Goal: Contribute content: Add original content to the website for others to see

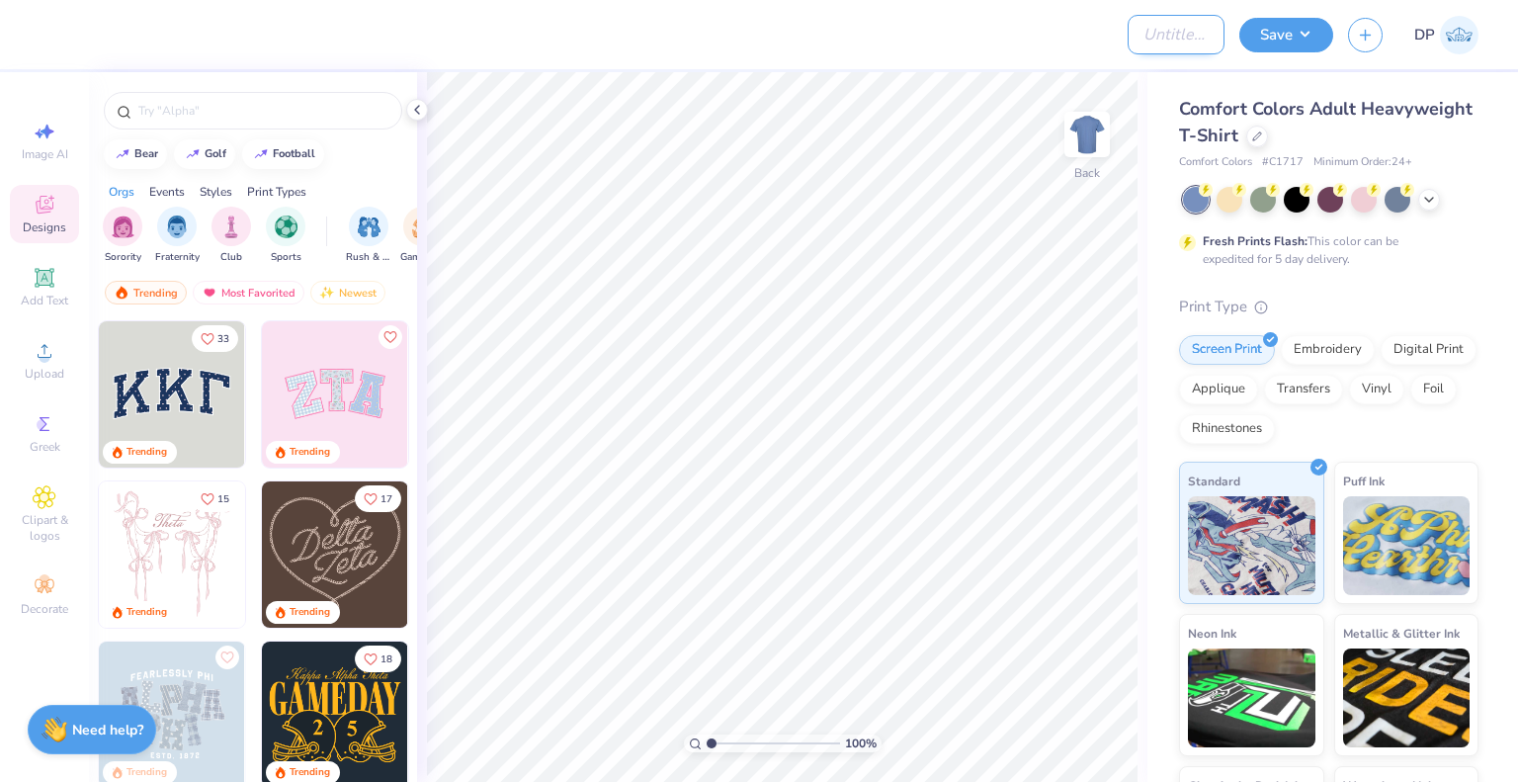
click at [1149, 28] on input "Design Title" at bounding box center [1176, 35] width 97 height 40
paste input "Pi Kappa Phi"
click at [1290, 29] on button "Save" at bounding box center [1287, 32] width 94 height 35
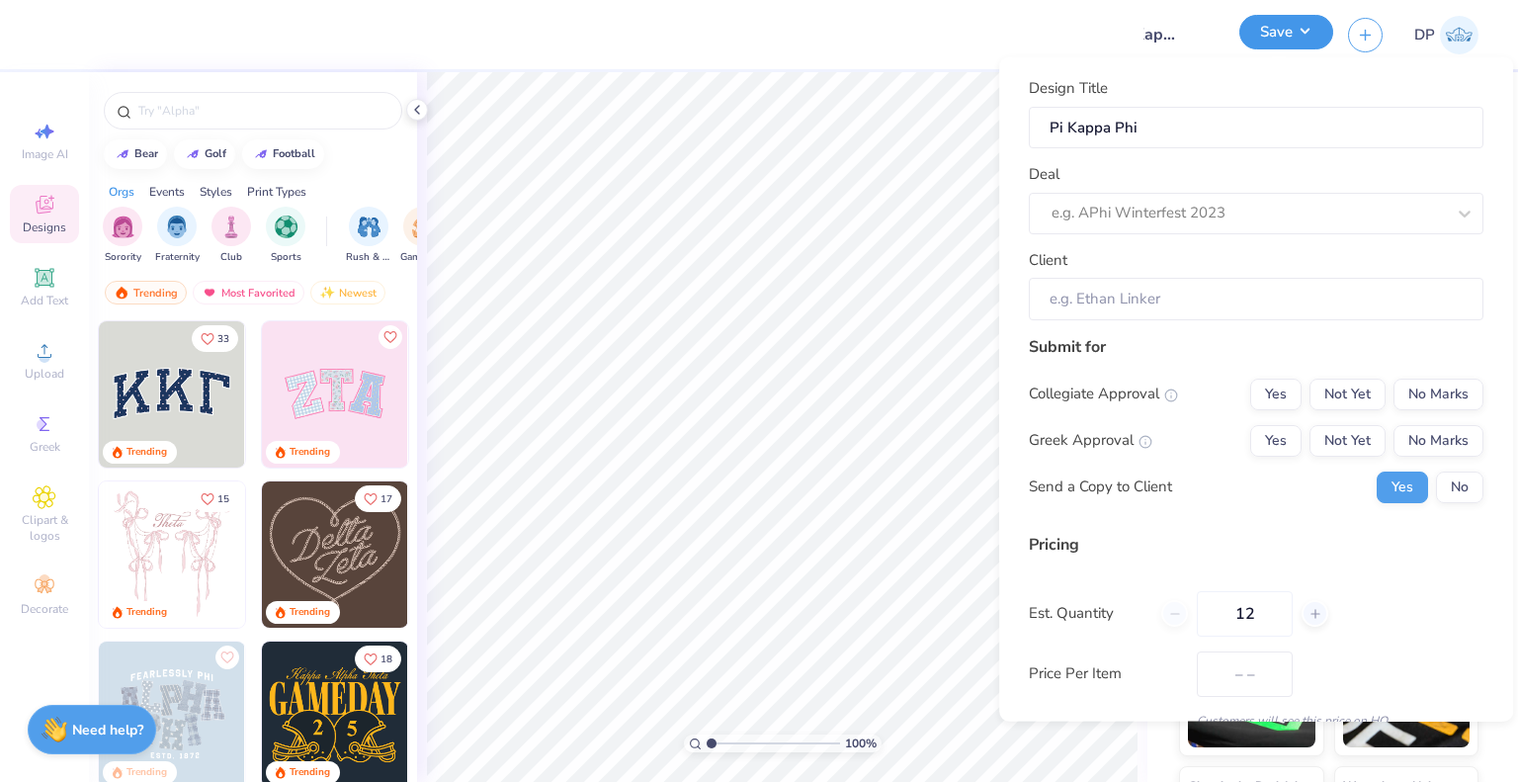
scroll to position [0, 0]
click at [1236, 118] on input "Pi Kappa Phi" at bounding box center [1256, 127] width 455 height 43
type input "Pi Kappa Phi"
type input "Pi Kappa Phi M"
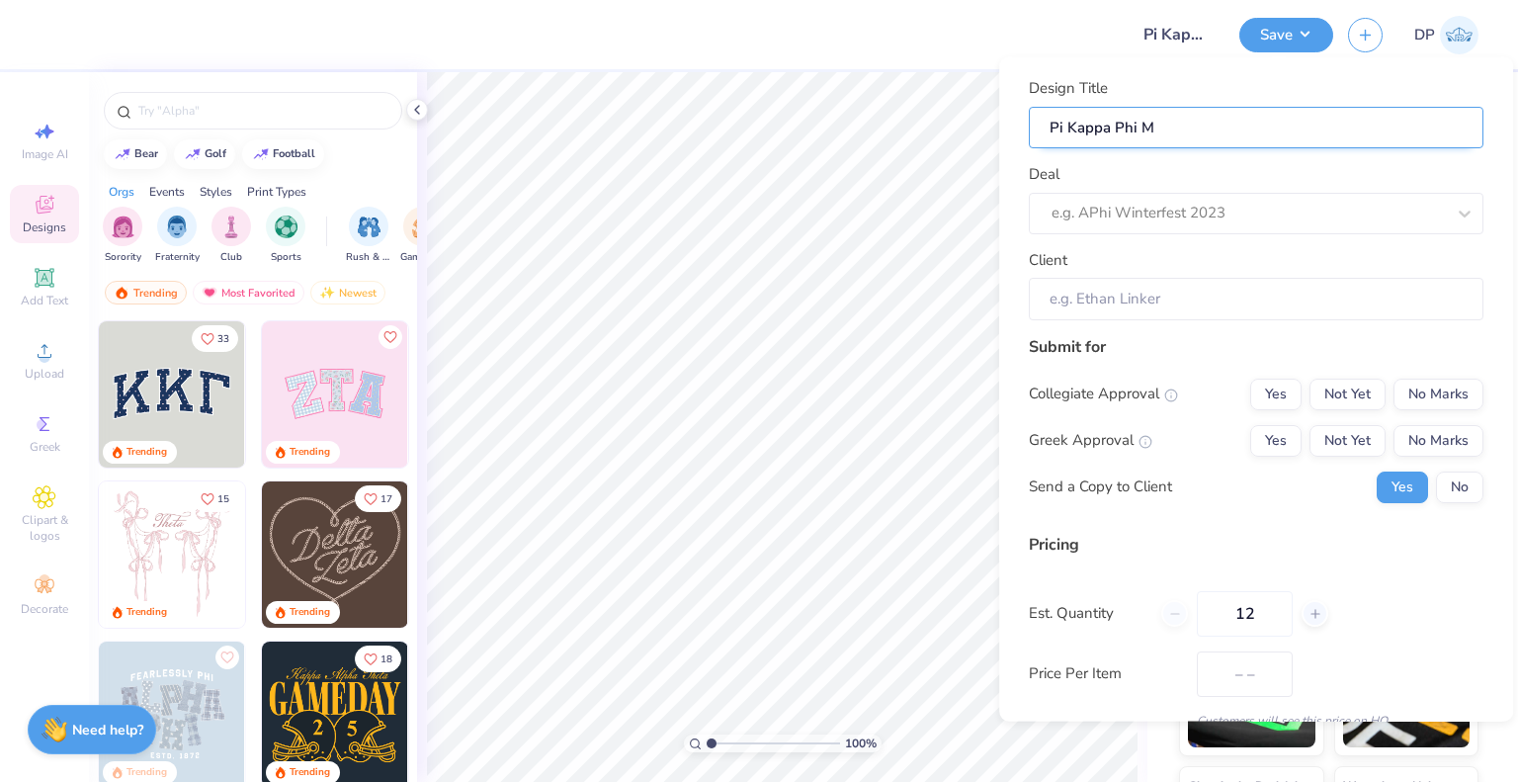
type input "Pi Kappa Phi Me"
type input "Pi Kappa Phi Mer"
type input "Pi Kappa Phi Merc"
type input "Pi Kappa Phi Merch"
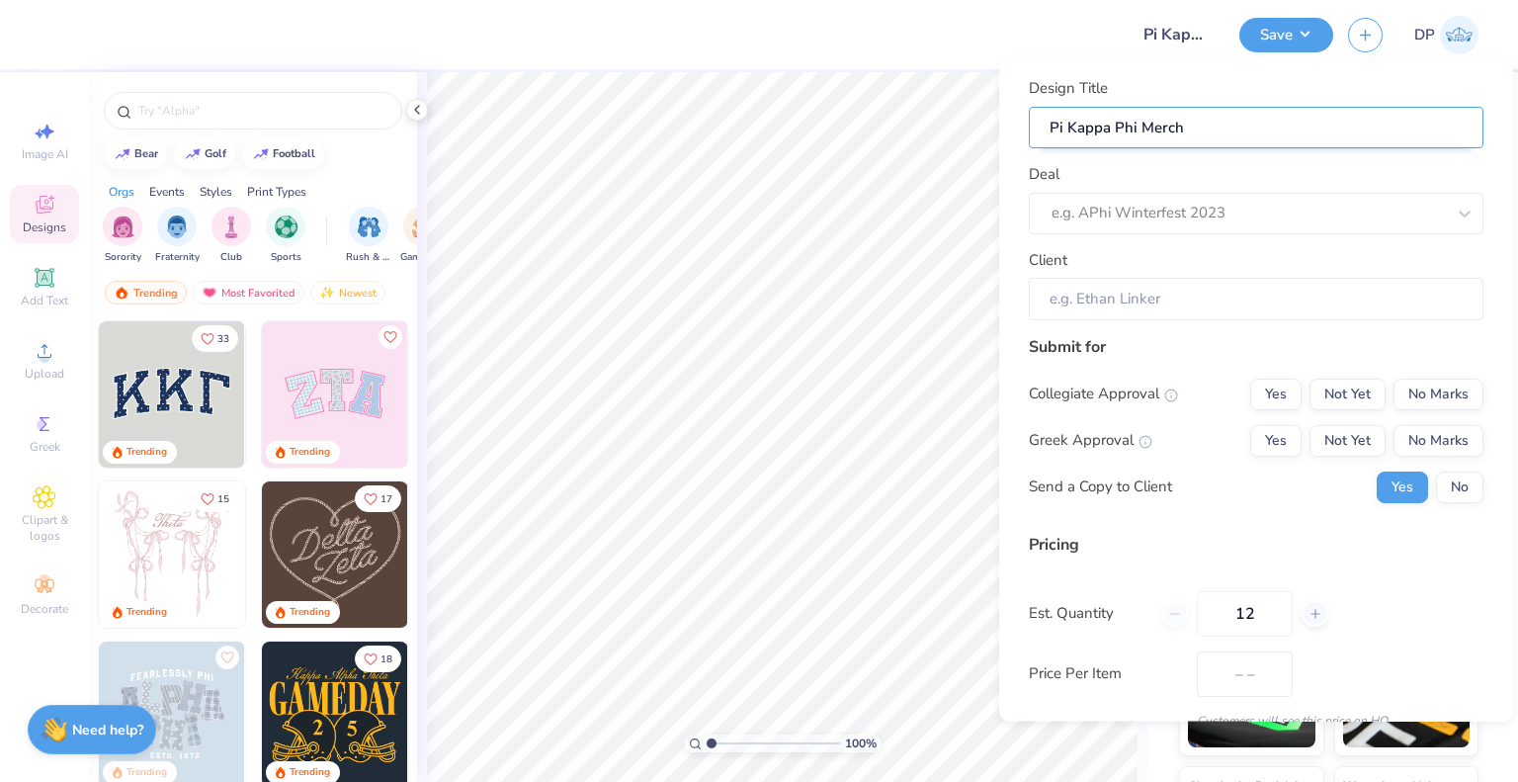
type input "Pi Kappa Phi Merch"
click at [1254, 212] on div at bounding box center [1248, 213] width 393 height 27
type input "PKP"
paste input "Pi Kappa Phi"
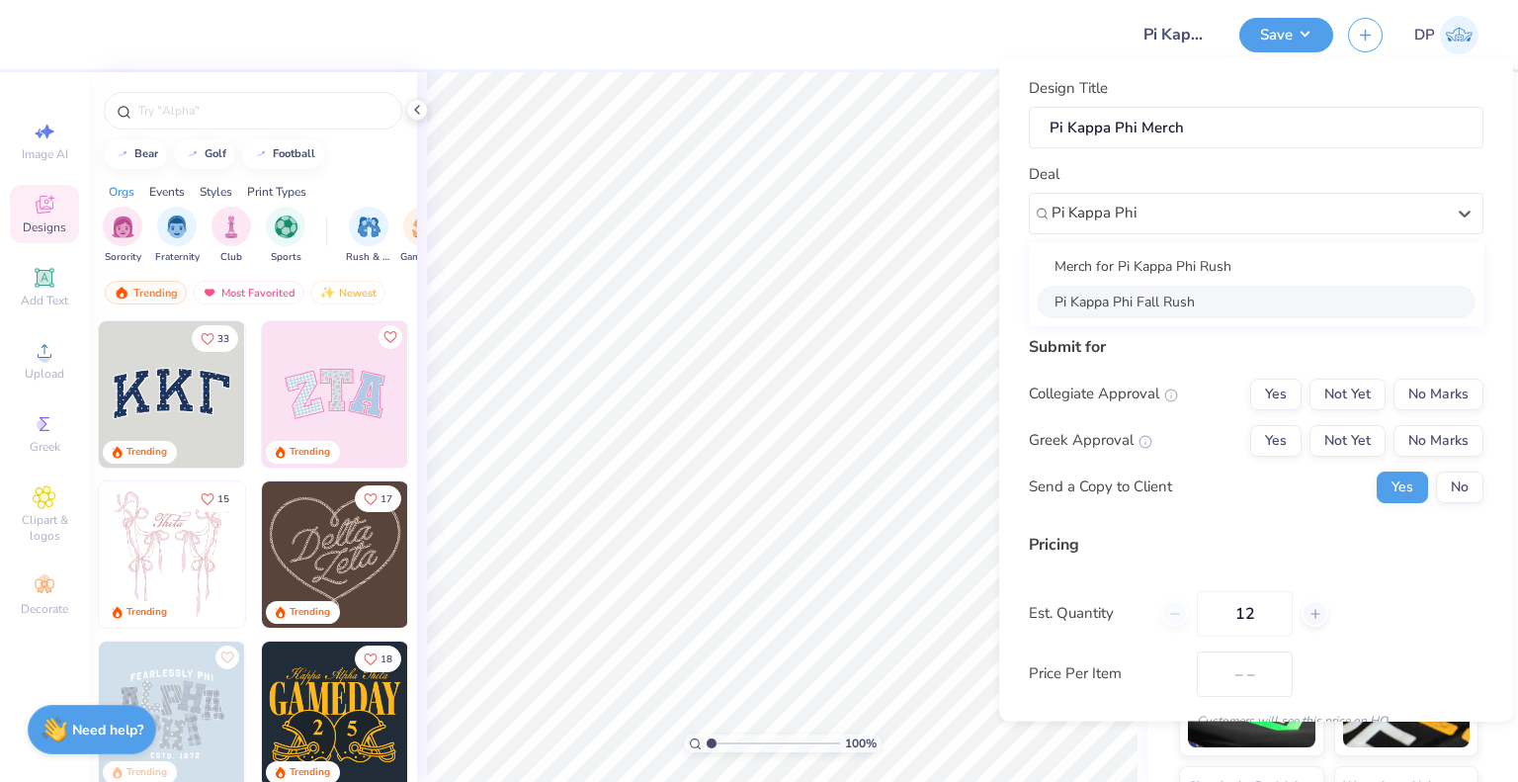
click at [1190, 296] on div "Pi Kappa Phi Fall Rush" at bounding box center [1256, 301] width 439 height 33
type input "Pi Kappa Phi"
type input "[PERSON_NAME]"
click at [1330, 405] on button "Not Yet" at bounding box center [1348, 394] width 76 height 32
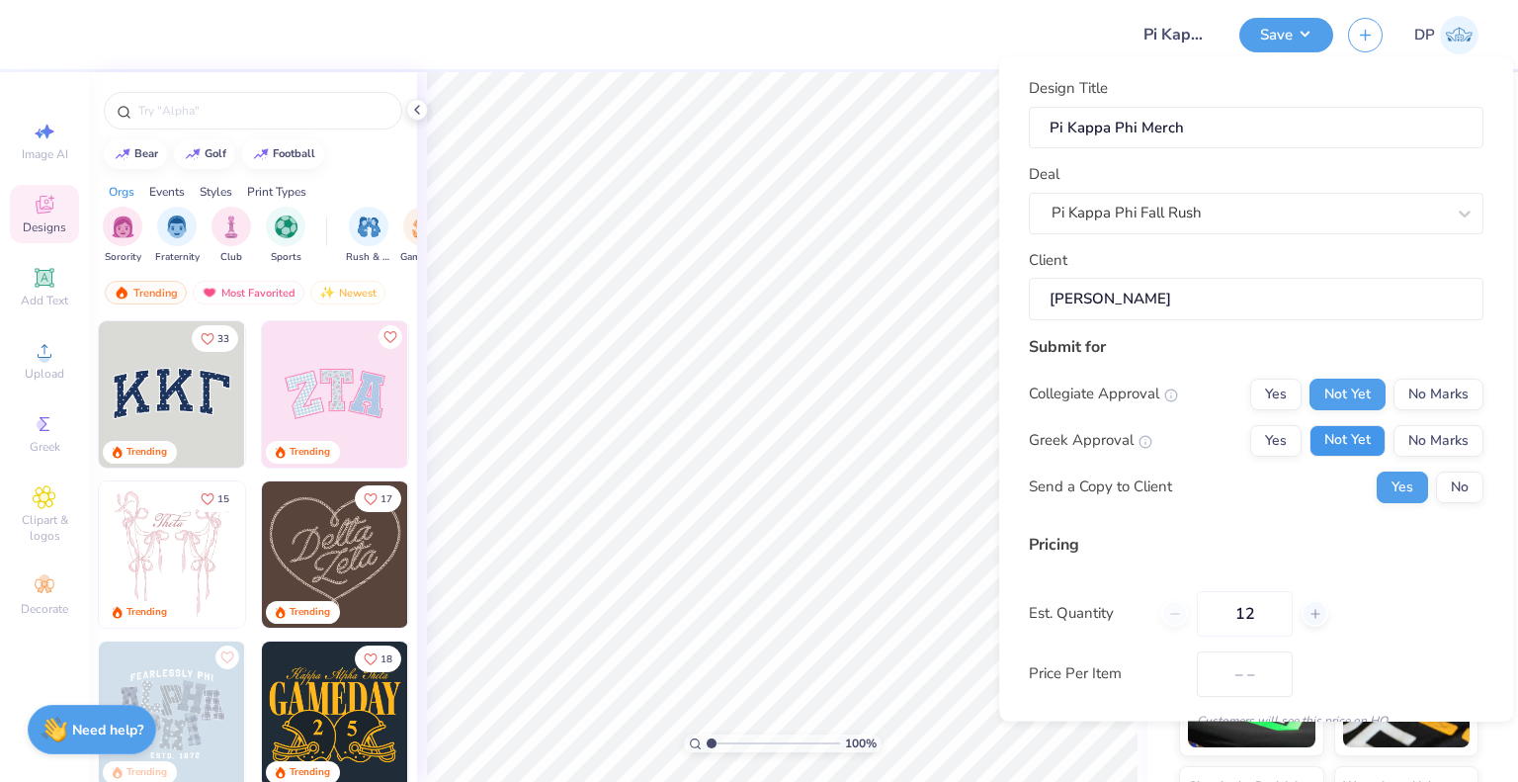
click at [1328, 447] on button "Not Yet" at bounding box center [1348, 440] width 76 height 32
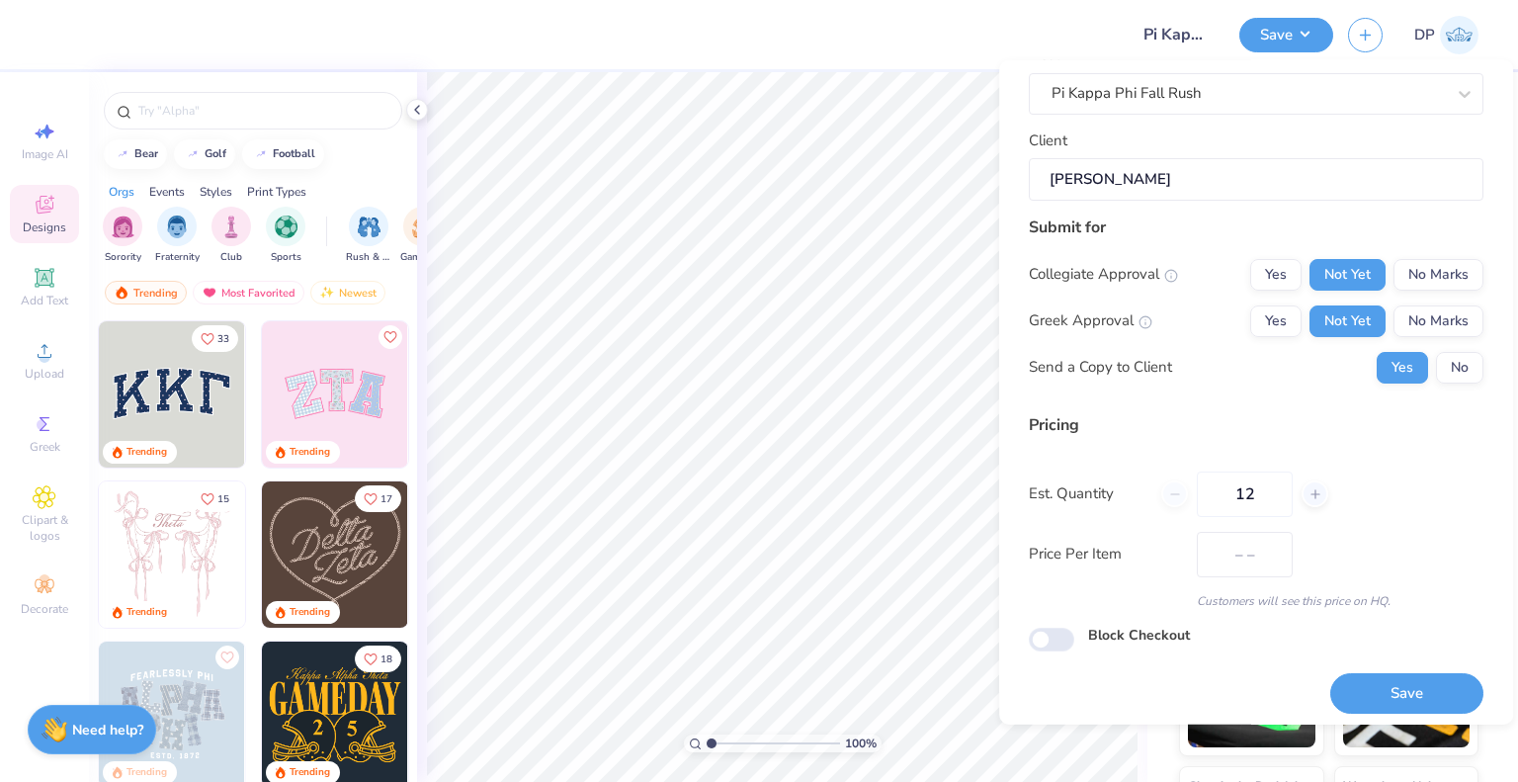
scroll to position [129, 0]
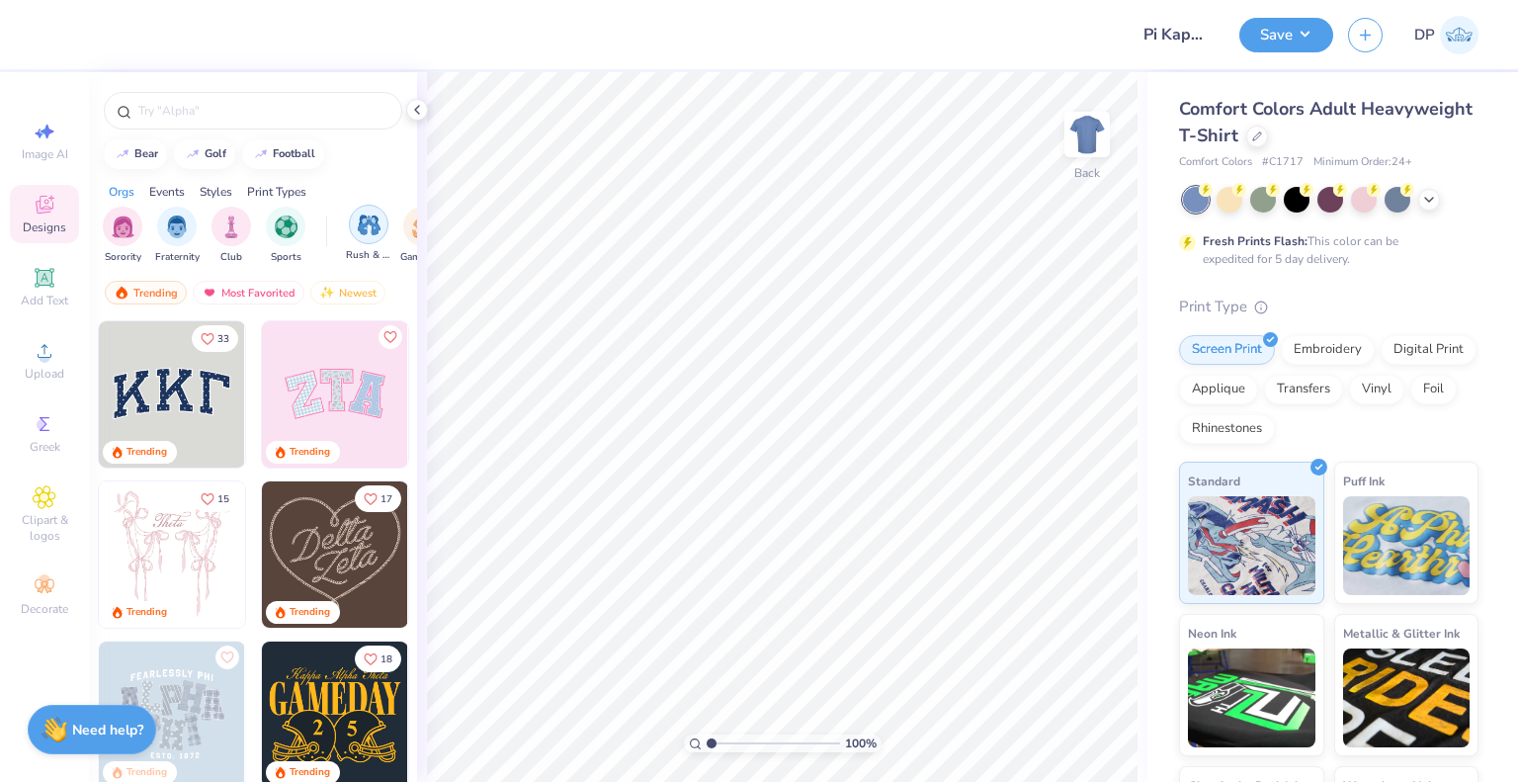
click at [360, 223] on img "filter for Rush & Bid" at bounding box center [369, 225] width 23 height 23
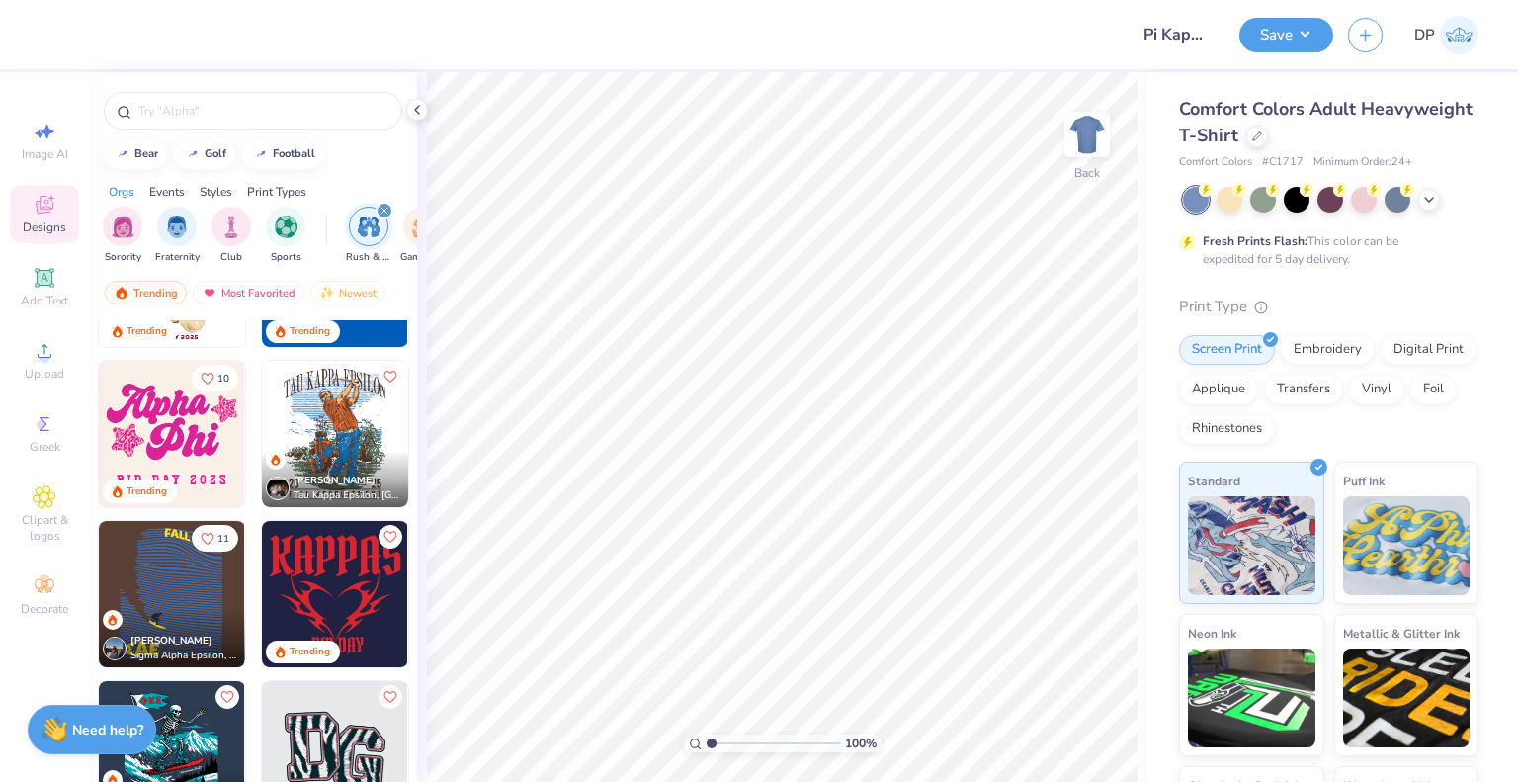
scroll to position [297, 0]
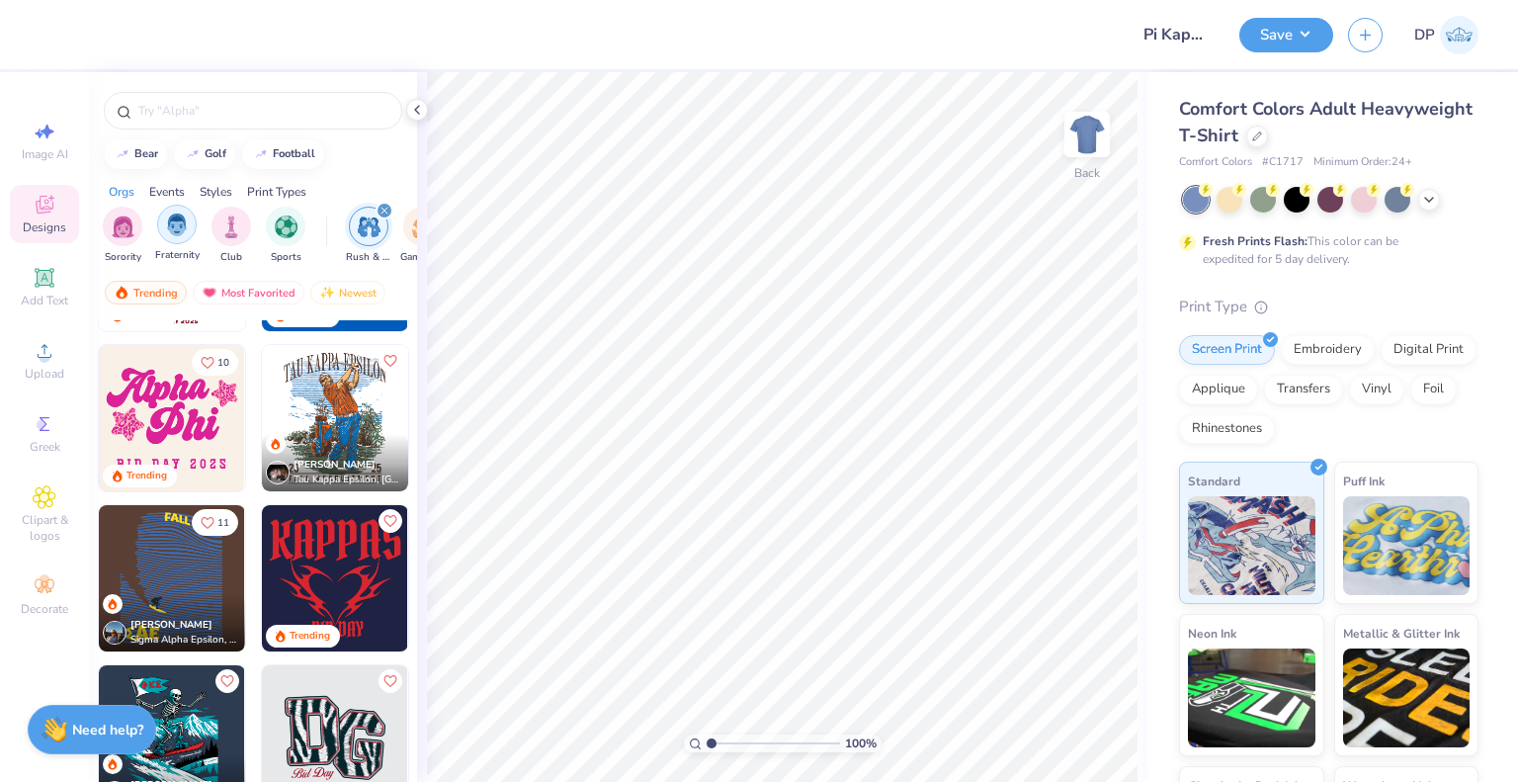
click at [188, 234] on div "filter for Fraternity" at bounding box center [177, 225] width 40 height 40
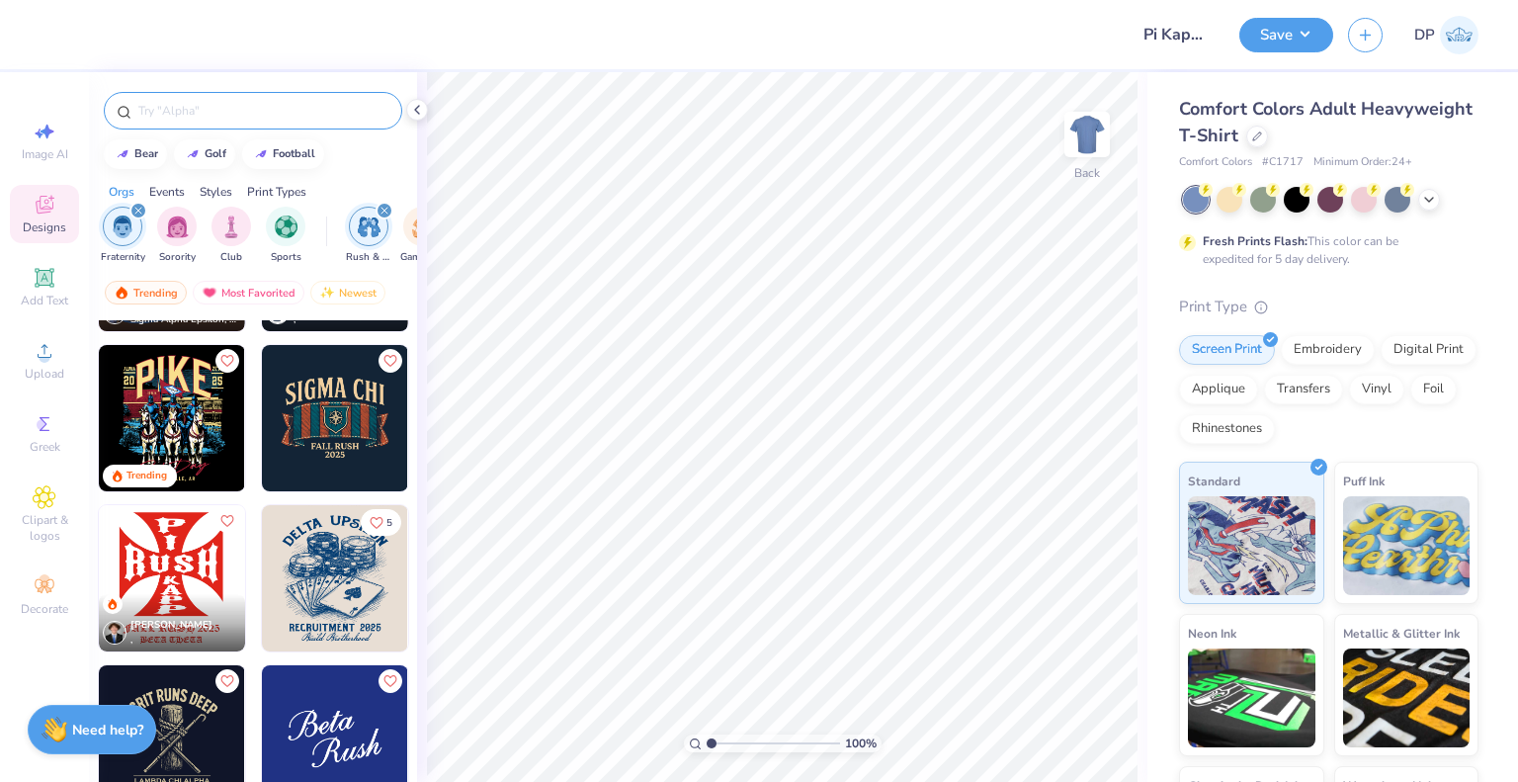
click at [197, 103] on input "text" at bounding box center [262, 111] width 253 height 20
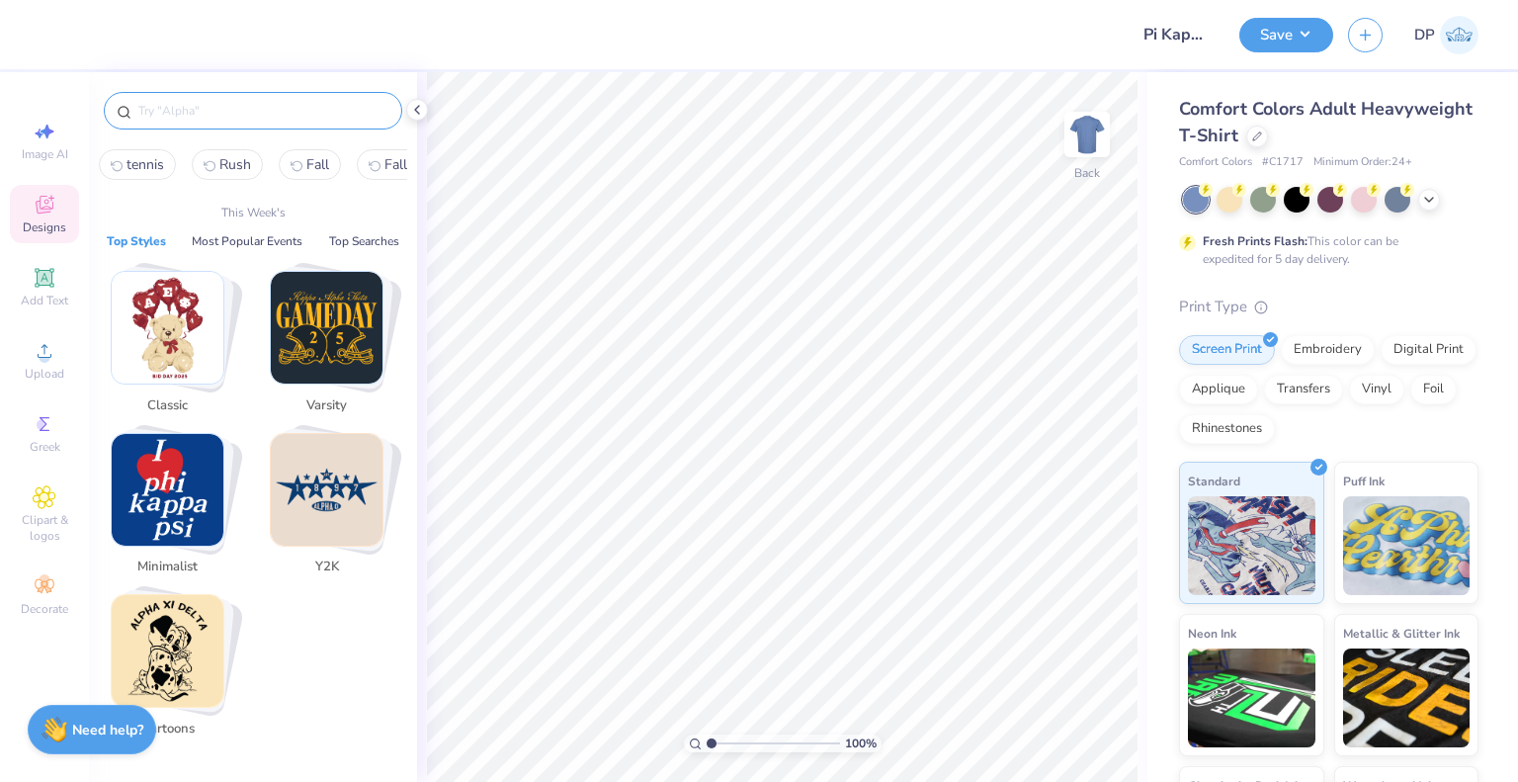
paste input "Pi Kappa Phi"
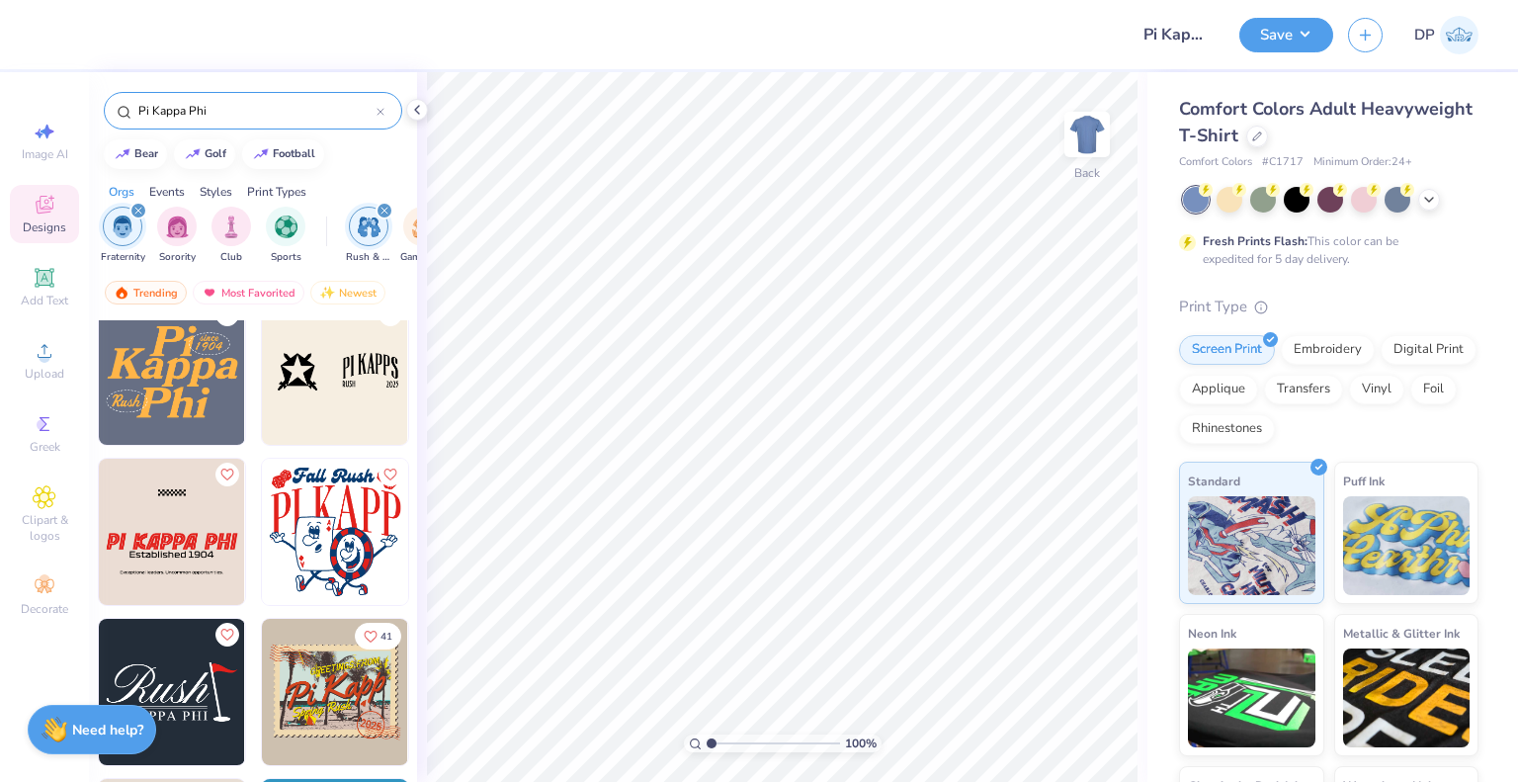
scroll to position [264, 0]
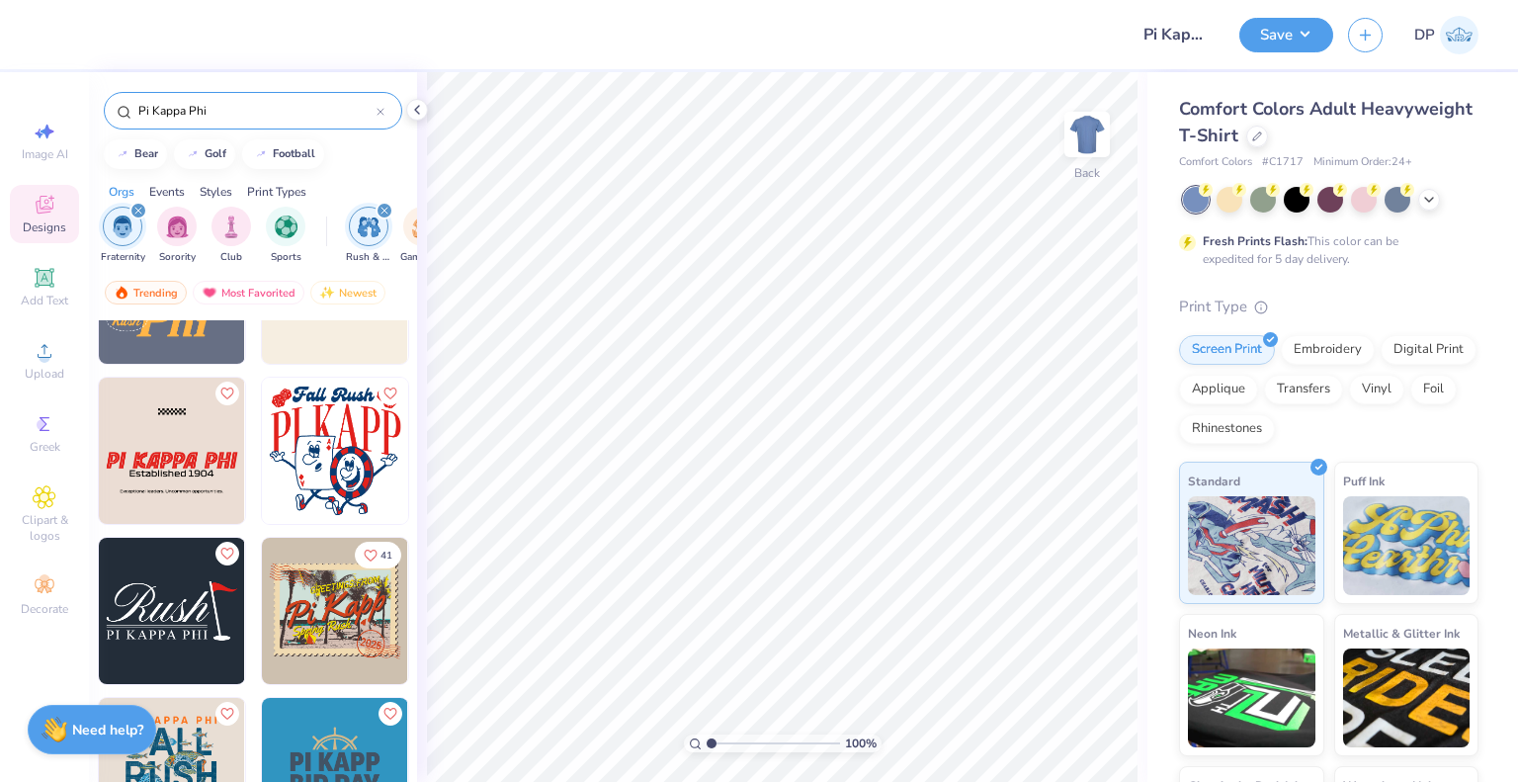
type input "Pi Kappa Phi"
click at [224, 739] on img at bounding box center [172, 771] width 146 height 146
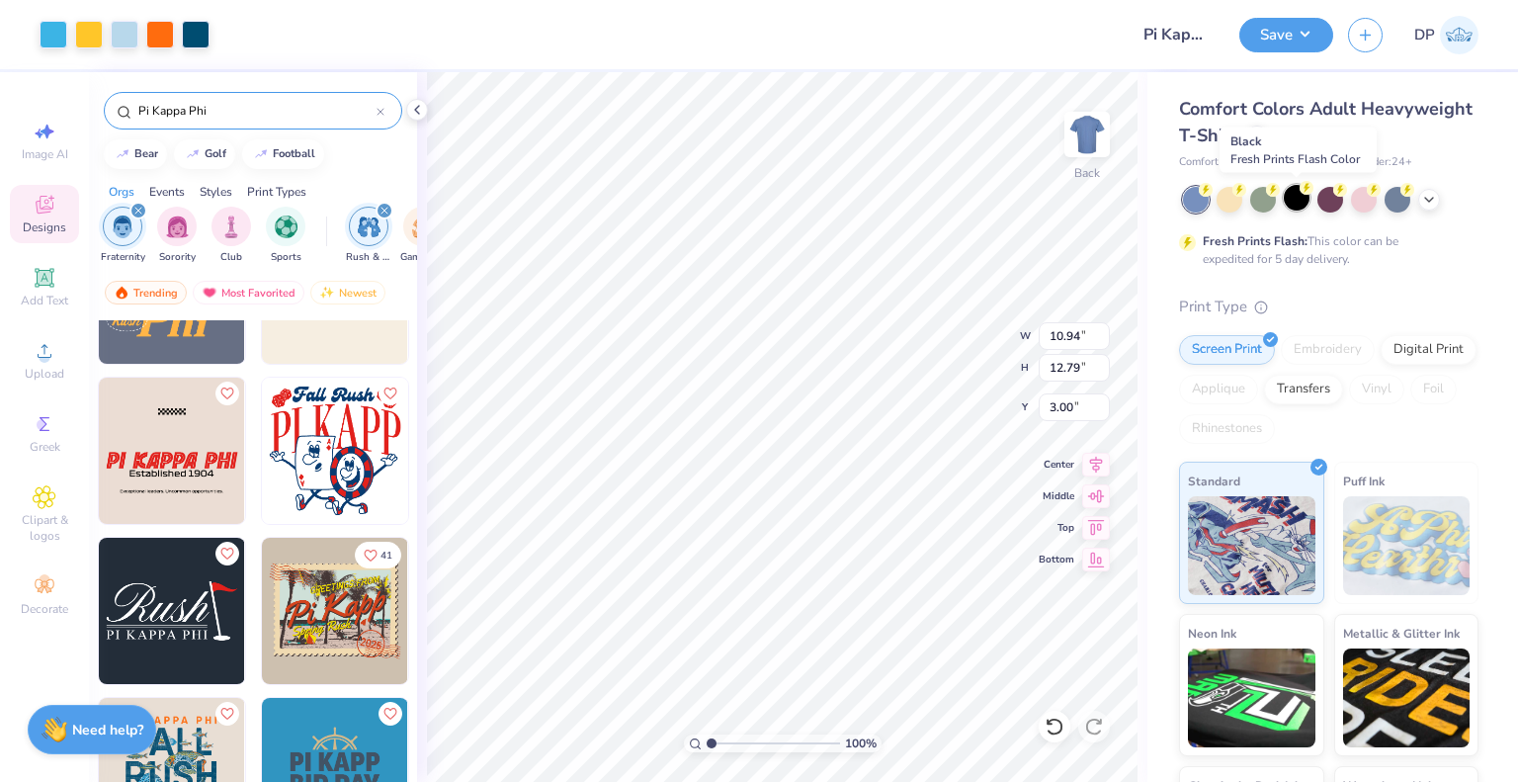
click at [1294, 193] on div at bounding box center [1297, 198] width 26 height 26
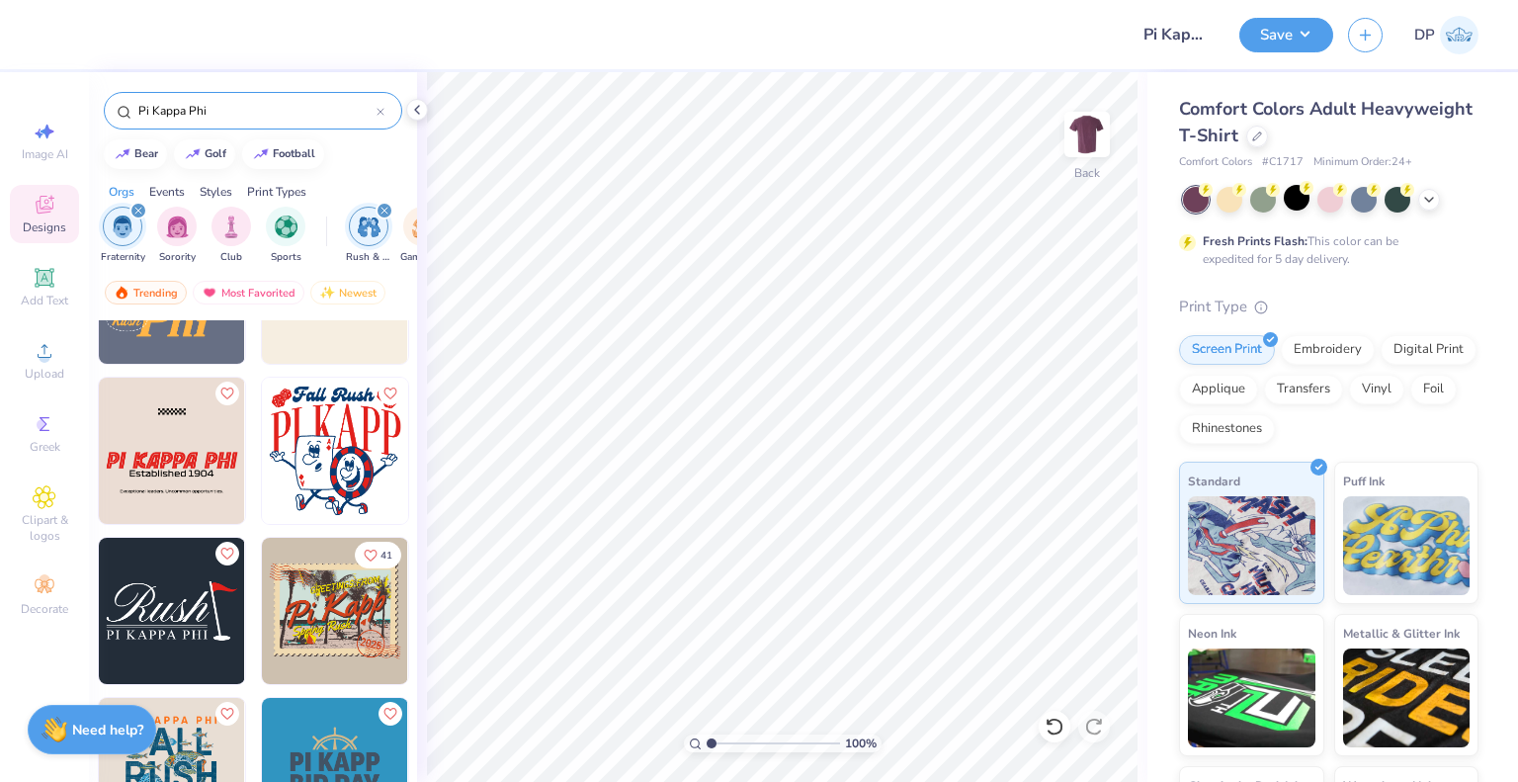
click at [174, 458] on img at bounding box center [172, 451] width 146 height 146
click at [1300, 201] on div at bounding box center [1297, 198] width 26 height 26
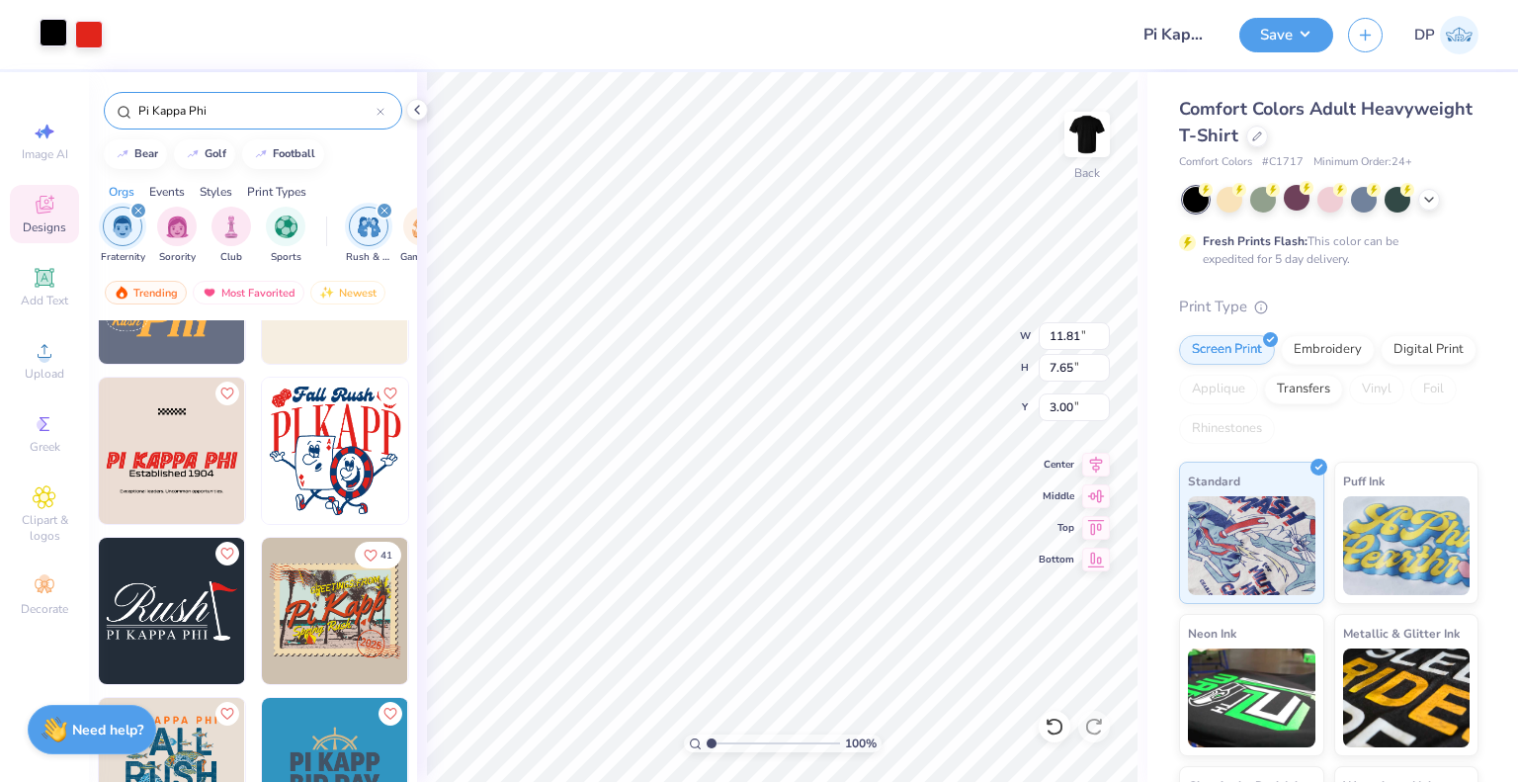
click at [43, 32] on div at bounding box center [54, 33] width 28 height 28
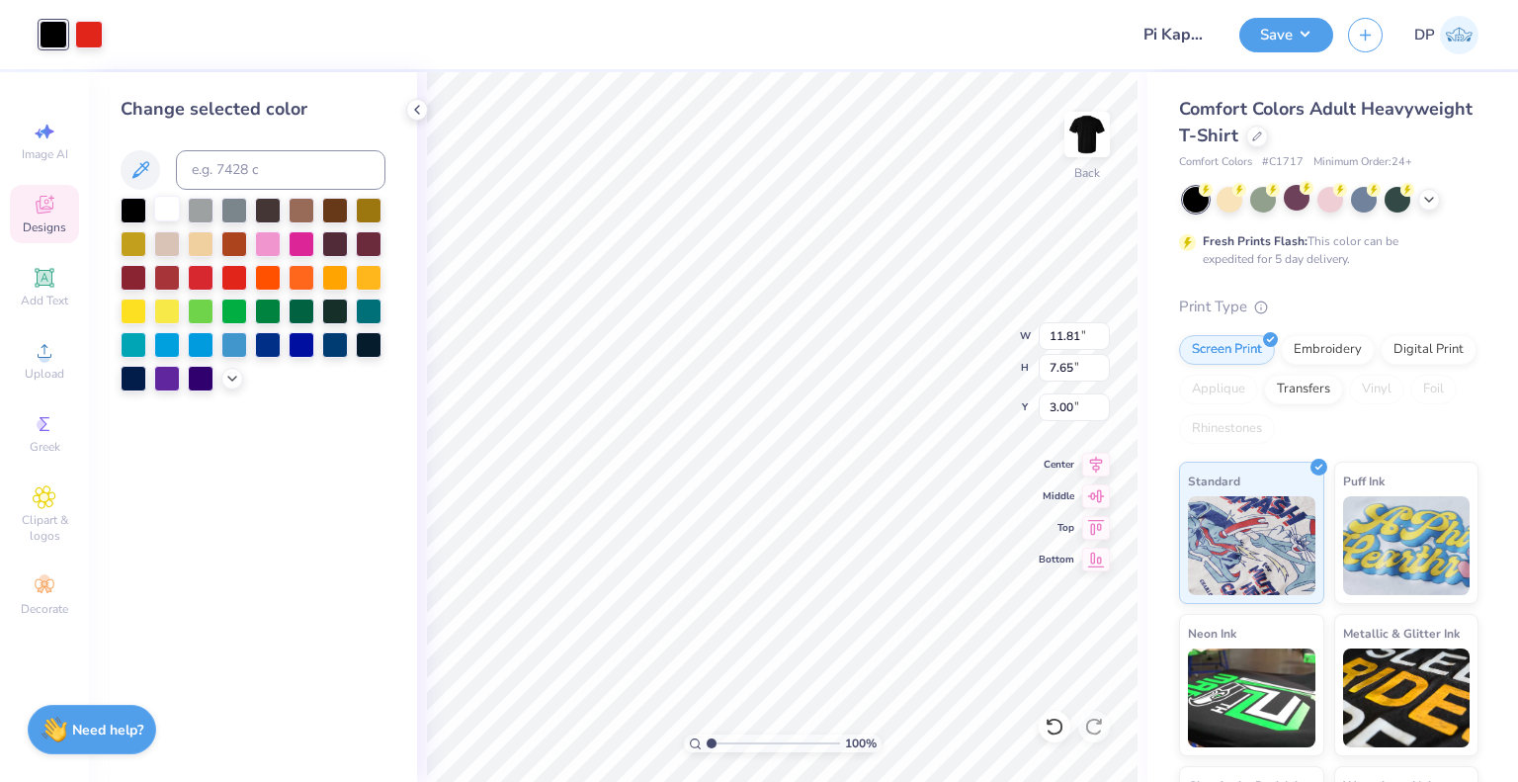
click at [160, 206] on div at bounding box center [167, 209] width 26 height 26
click at [424, 546] on div "100 % Back W 11.81 11.81 " H 7.65 7.65 " Y 3.00 3.00 " Center Middle Top Bottom" at bounding box center [782, 427] width 731 height 710
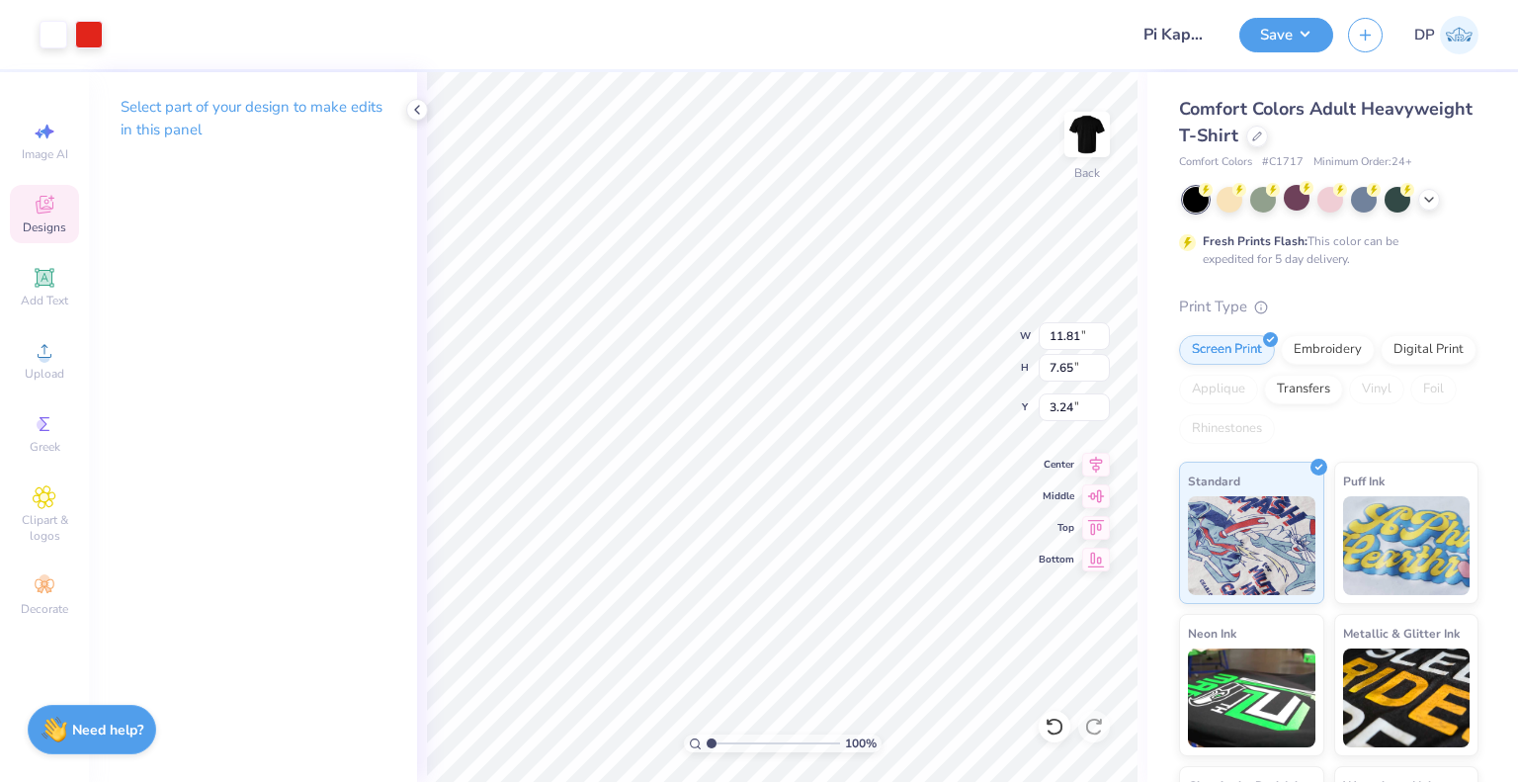
type input "3.24"
click at [1309, 34] on button "Save" at bounding box center [1287, 32] width 94 height 35
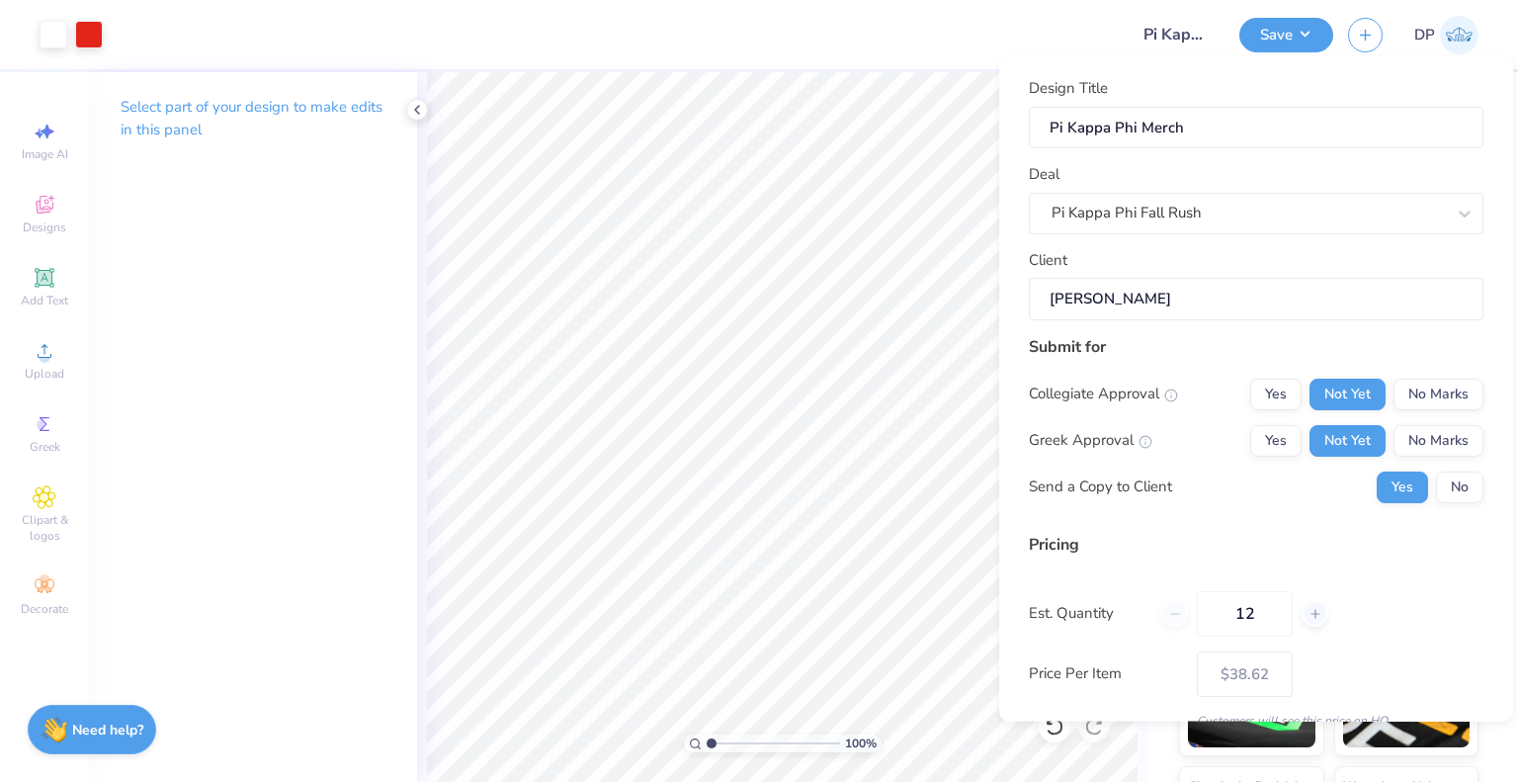
scroll to position [129, 0]
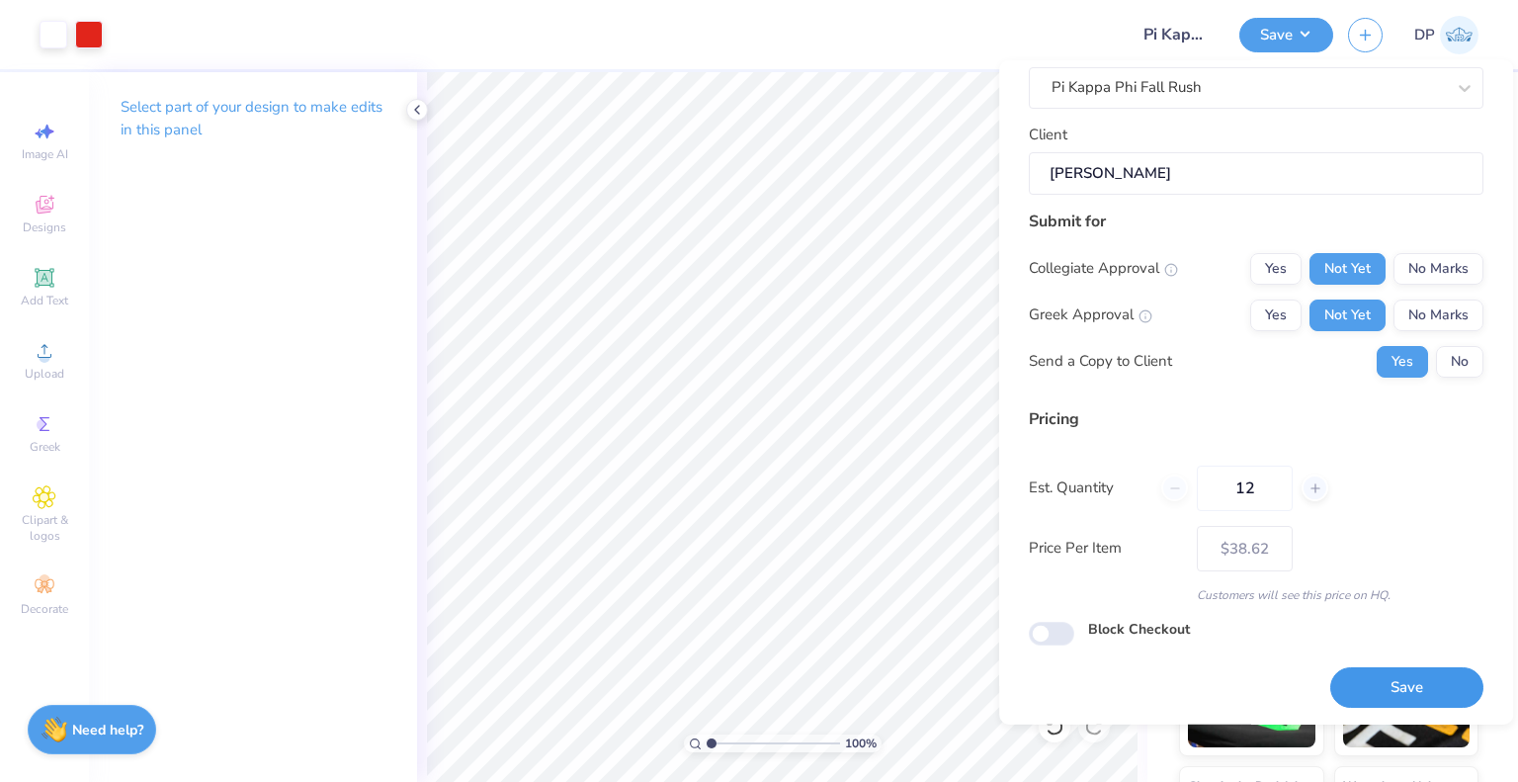
click at [1361, 679] on button "Save" at bounding box center [1407, 687] width 153 height 41
type input "$38.62"
